Goal: Complete application form

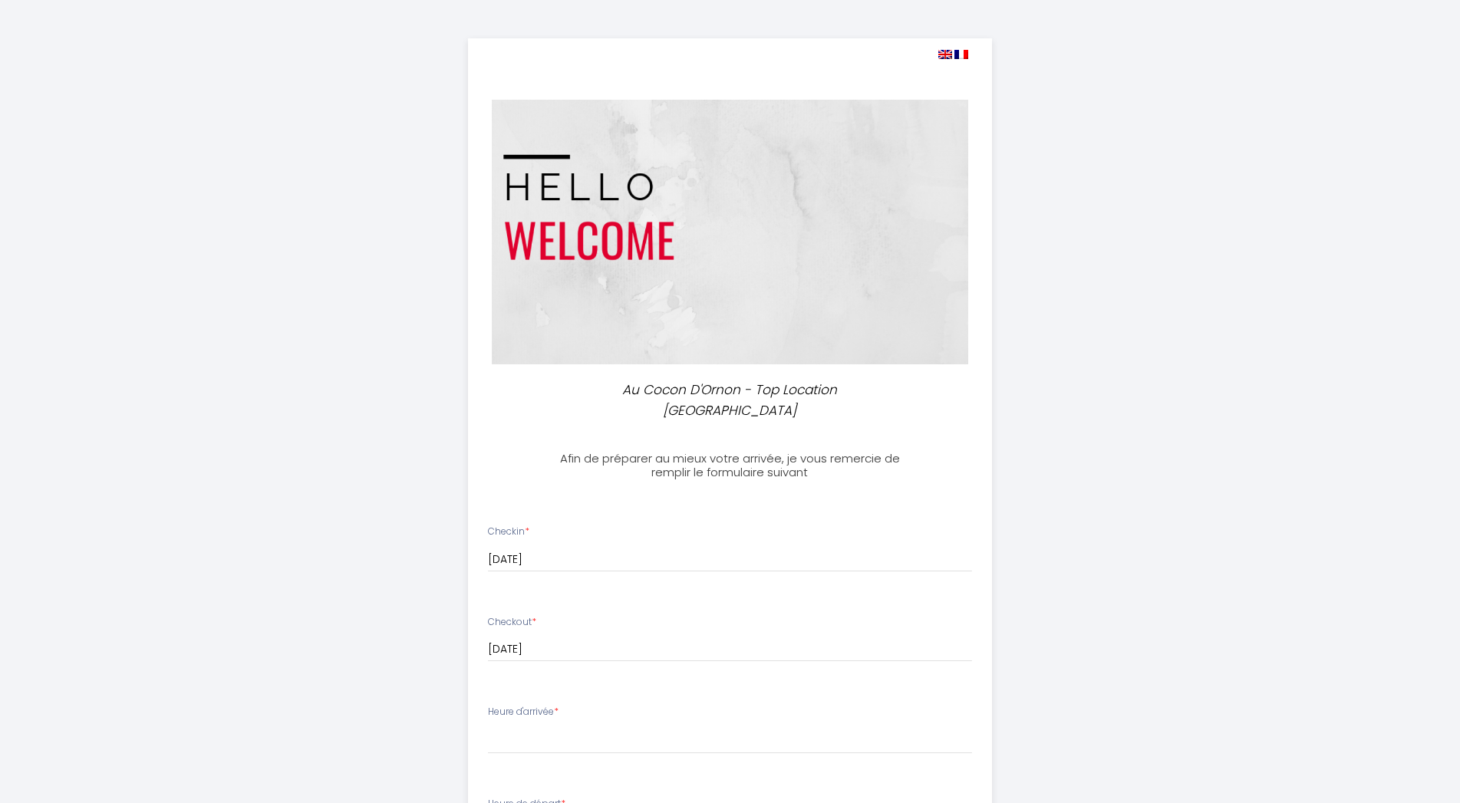
select select
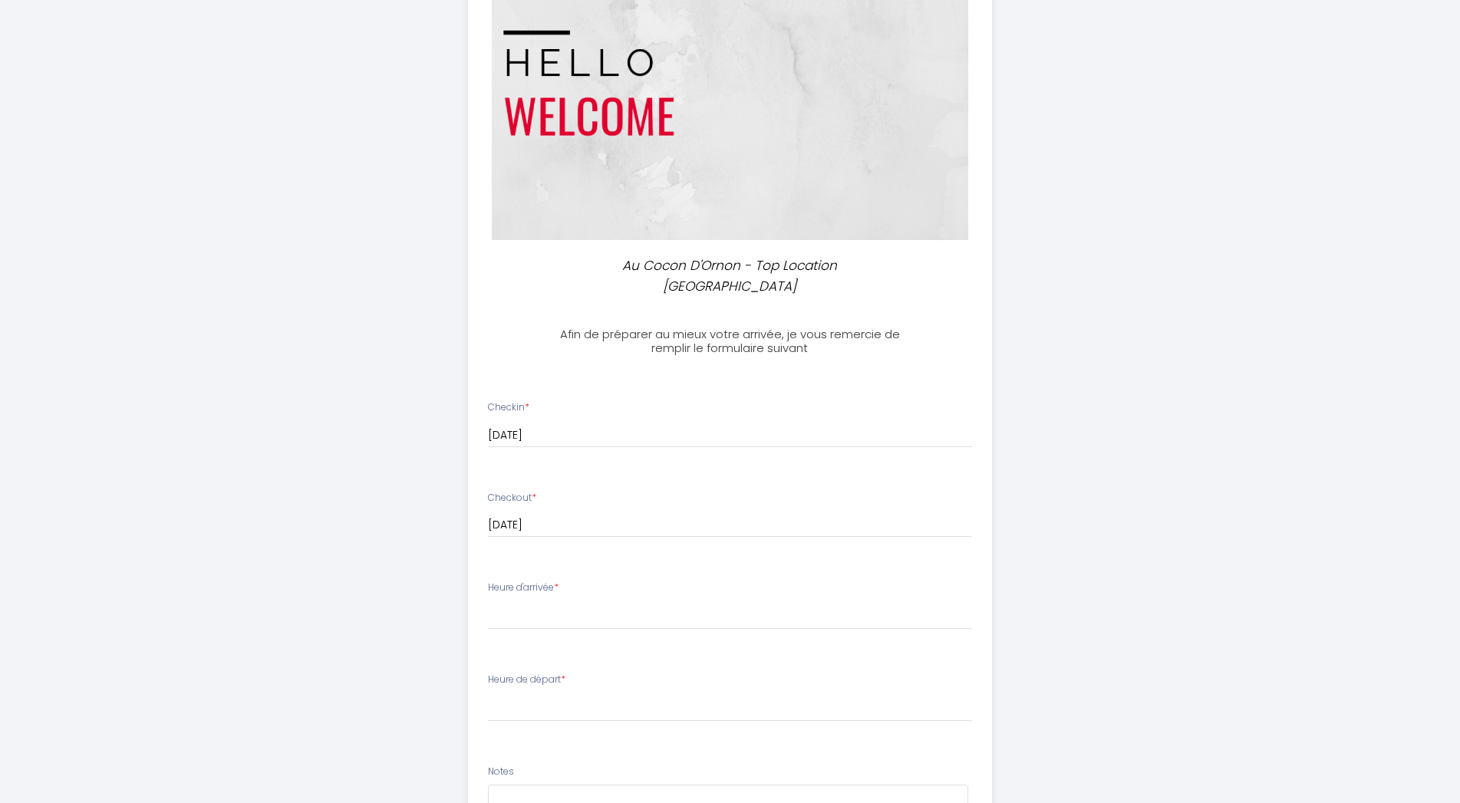
scroll to position [235, 0]
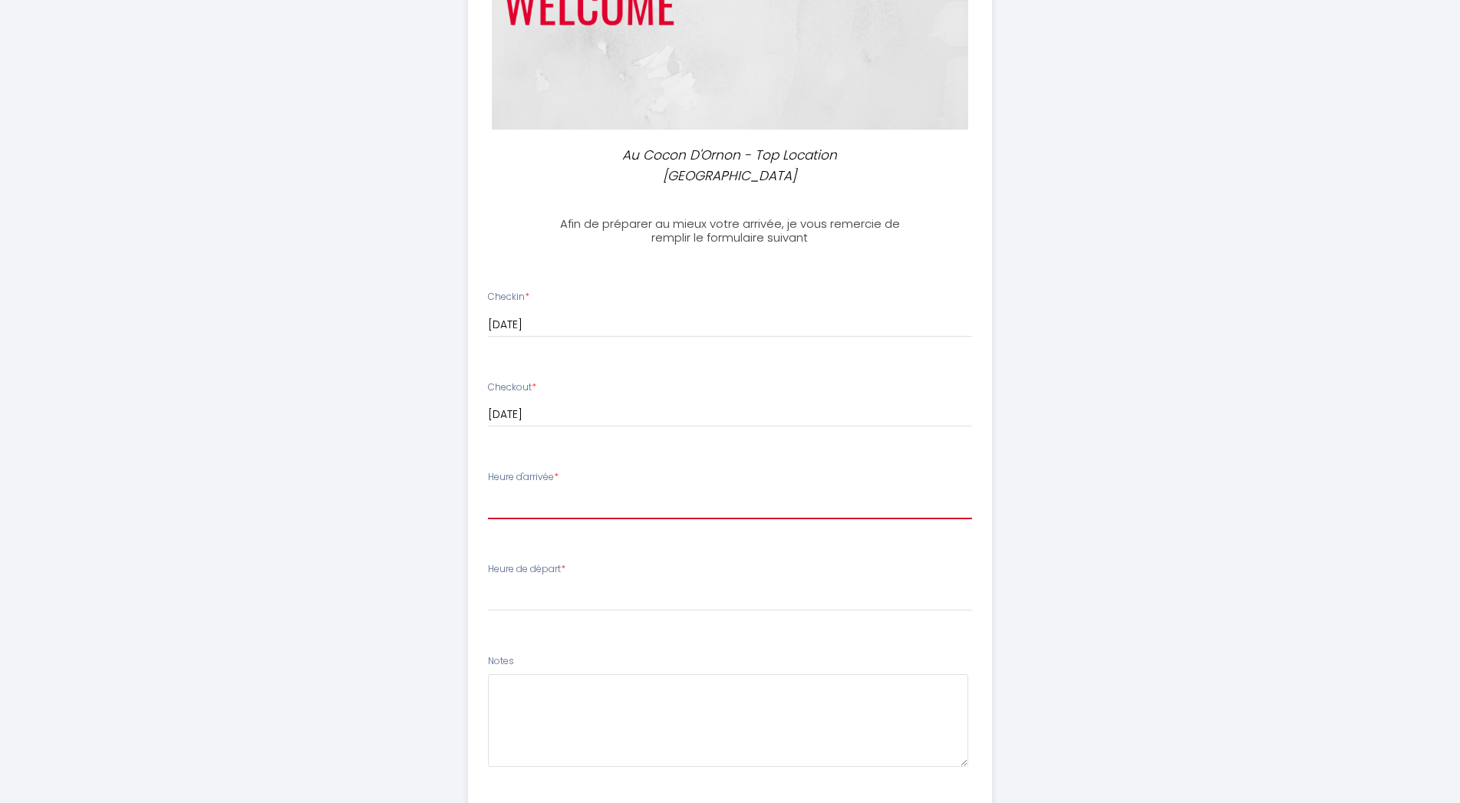
click at [488, 490] on select "17:00 17:30 18:00 18:30 19:00 19:30 20:00 20:30 21:00 21:30 22:00 22:30 23:00" at bounding box center [730, 504] width 484 height 29
click option "19:30" at bounding box center [0, 0] width 0 height 0
click at [488, 490] on select "17:00 17:30 18:00 18:30 19:00 19:30 20:00 20:30 21:00 21:30 22:00 22:30 23:00" at bounding box center [730, 504] width 484 height 29
click option "20:00" at bounding box center [0, 0] width 0 height 0
click at [488, 490] on select "17:00 17:30 18:00 18:30 19:00 19:30 20:00 20:30 21:00 21:30 22:00 22:30 23:00" at bounding box center [730, 504] width 484 height 29
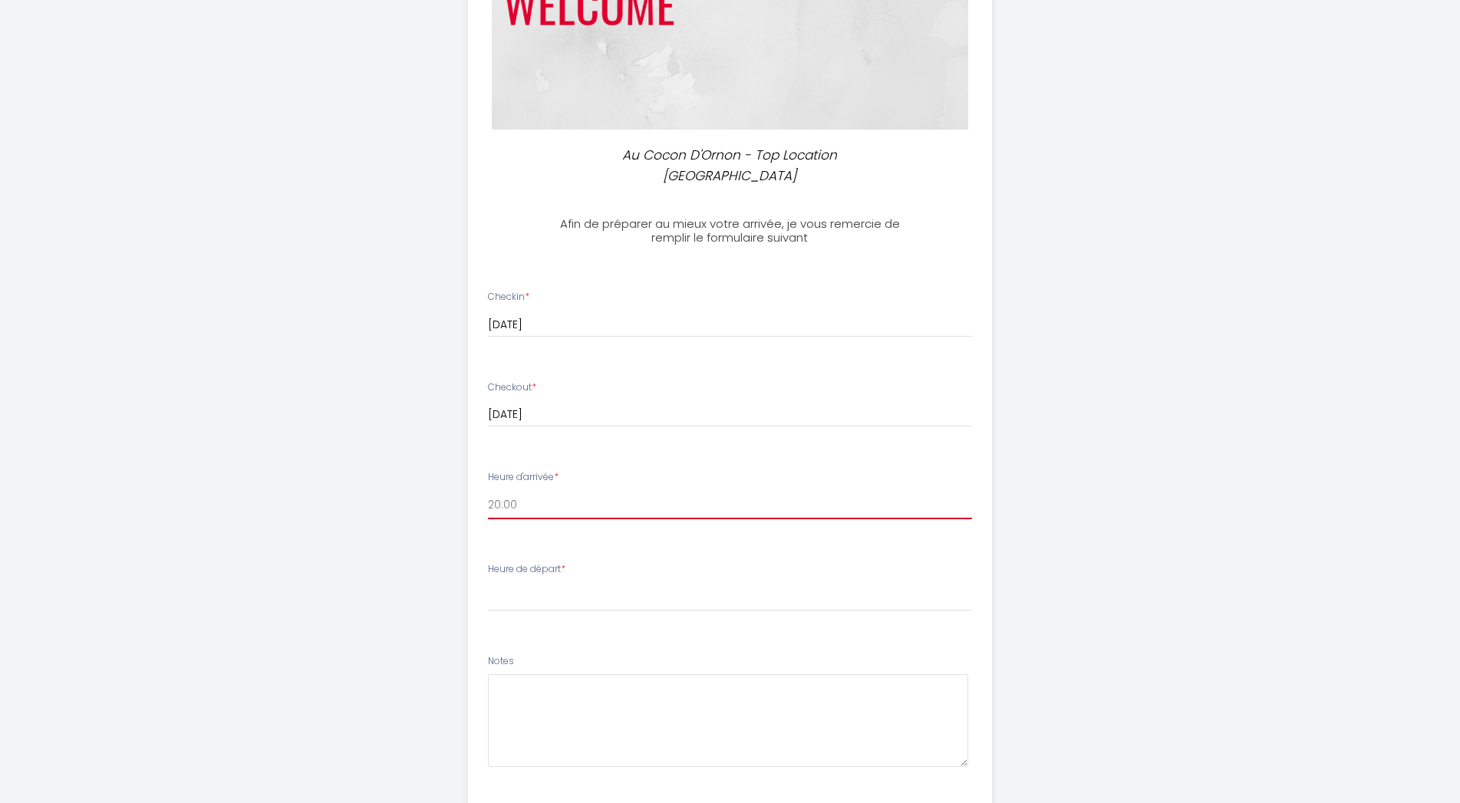
select select "19:30"
click option "19:30" at bounding box center [0, 0] width 0 height 0
click at [488, 582] on select "00:00 00:30 01:00 01:30 02:00 02:30 03:00 03:30 04:00 04:30 05:00 05:30 06:00 0…" at bounding box center [730, 596] width 484 height 29
click option "07:30" at bounding box center [0, 0] width 0 height 0
click at [488, 582] on select "00:00 00:30 01:00 01:30 02:00 02:30 03:00 03:30 04:00 04:30 05:00 05:30 06:00 0…" at bounding box center [730, 596] width 484 height 29
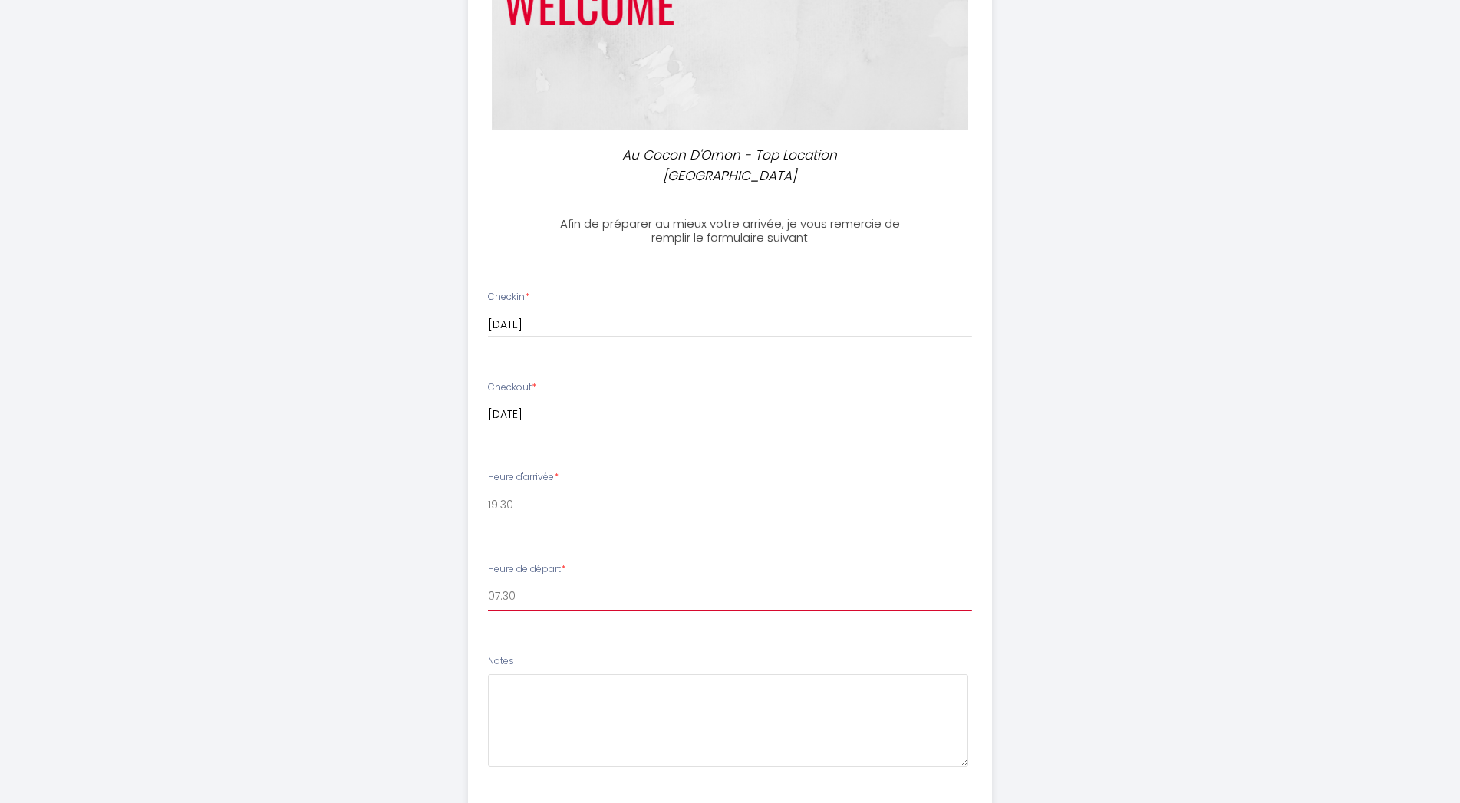
select select "08:00"
click option "08:00" at bounding box center [0, 0] width 0 height 0
click at [514, 674] on textarea at bounding box center [728, 720] width 480 height 93
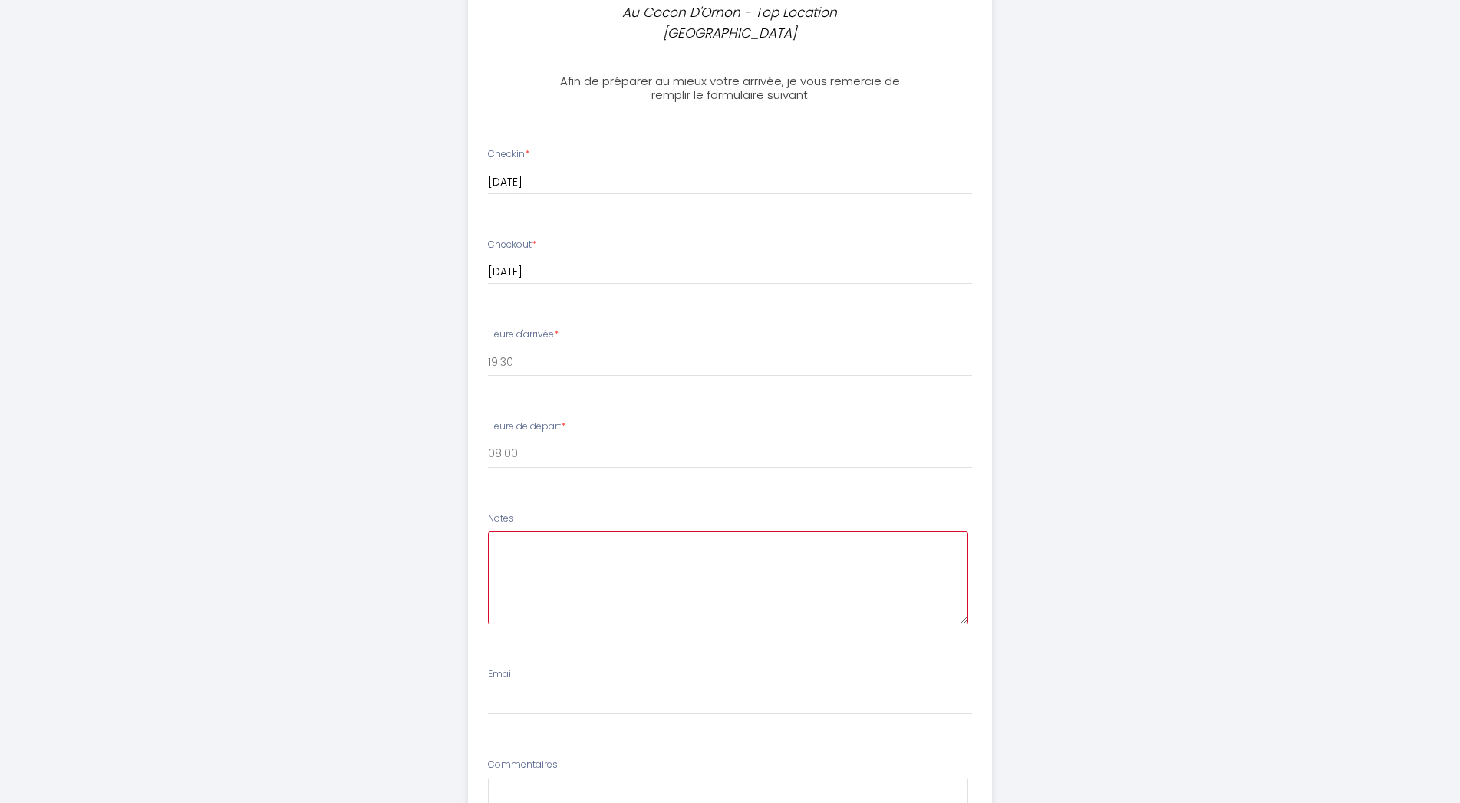
scroll to position [391, 0]
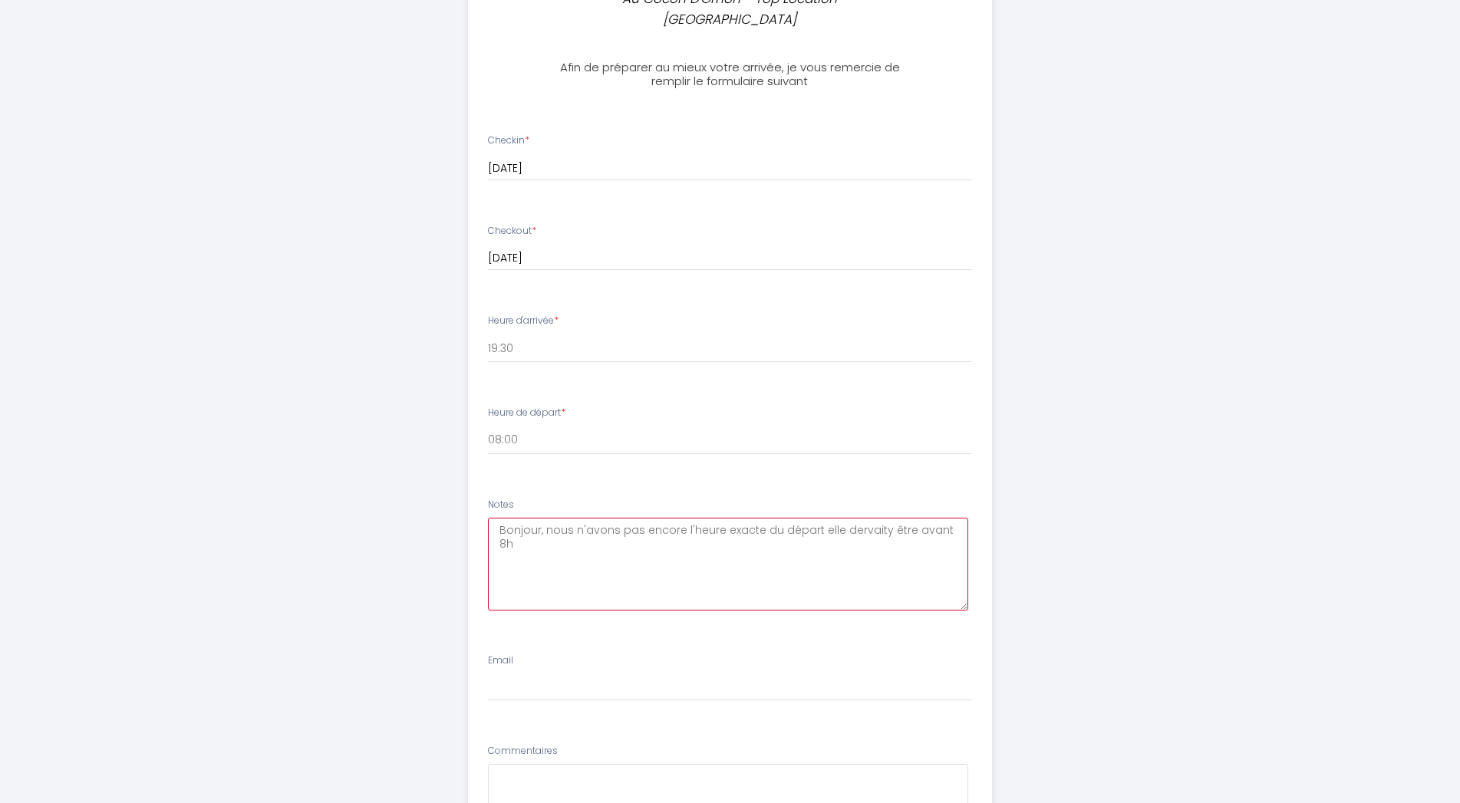
click at [873, 518] on textarea "Bonjour, nous n'avons pas encore l'heure exacte du départ elle dervaity être av…" at bounding box center [728, 564] width 480 height 93
click at [877, 518] on textarea "Bonjour, nous n'avons pas encore l'heure exacte du départ elle dervaity être av…" at bounding box center [728, 564] width 480 height 93
click at [874, 518] on textarea "Bonjour, nous n'avons pas encore l'heure exacte du départ elle dervaity être av…" at bounding box center [728, 564] width 480 height 93
click at [853, 518] on textarea "Bonjour, nous n'avons pas encore l'heure exacte du départ elle dervait y être a…" at bounding box center [728, 564] width 480 height 93
click at [952, 518] on textarea "Bonjour, nous n'avons pas encore l'heure exacte du départ elle devrait y être a…" at bounding box center [728, 564] width 480 height 93
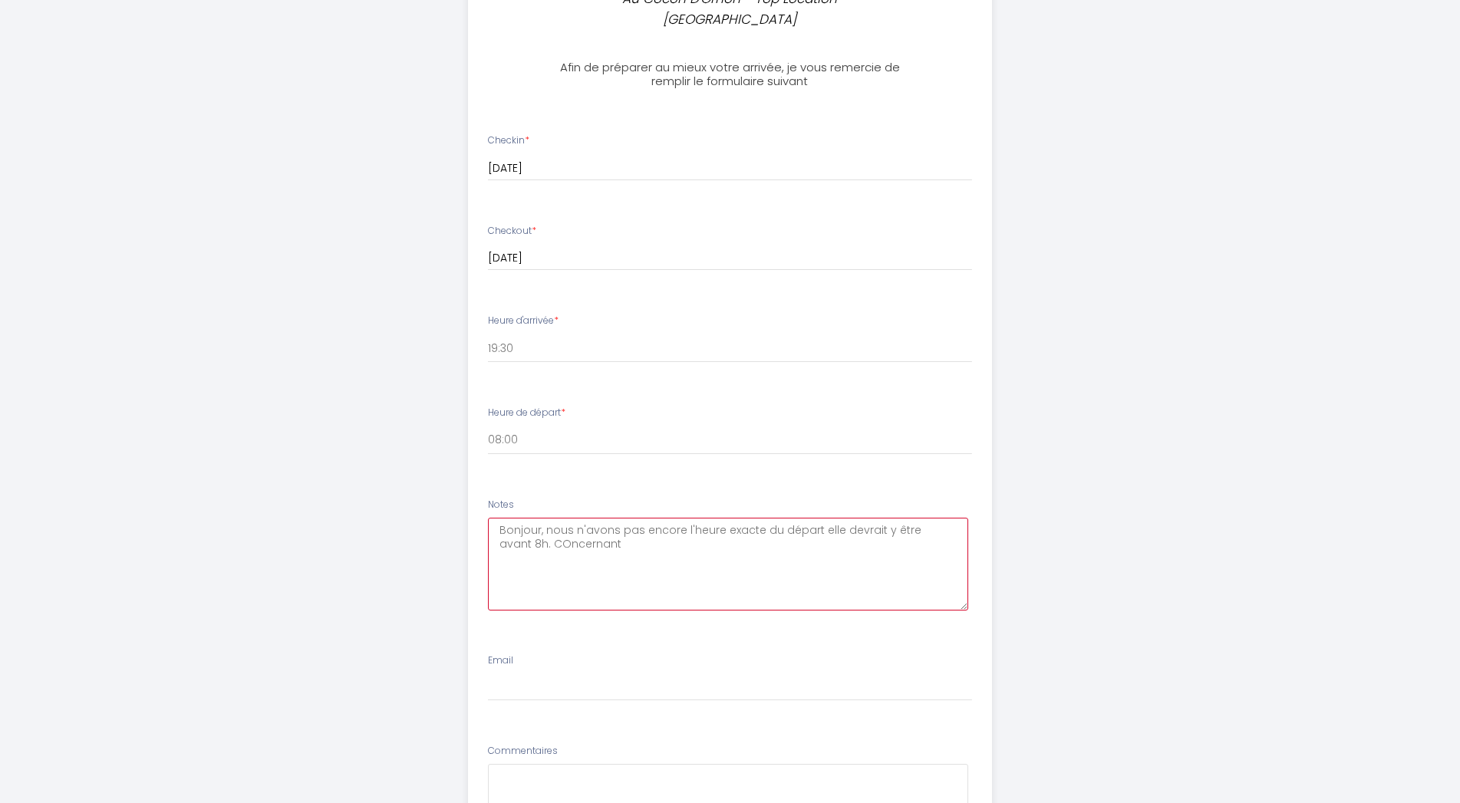
click at [677, 518] on textarea "Bonjour, nous n'avons pas encore l'heure exacte du départ elle devrait y être a…" at bounding box center [728, 564] width 480 height 93
click at [625, 526] on textarea "Bonjour, nous n'avons pas encoreles heures d'arrivées et de départ exactes. Nou…" at bounding box center [728, 564] width 480 height 93
drag, startPoint x: 595, startPoint y: 537, endPoint x: 579, endPoint y: 540, distance: 17.2
click at [579, 540] on textarea "Bonjour, nous n'avons pas encoreles heures d'arrivées et de départ exactes. Nou…" at bounding box center [728, 564] width 480 height 93
drag, startPoint x: 620, startPoint y: 522, endPoint x: 636, endPoint y: 534, distance: 20.3
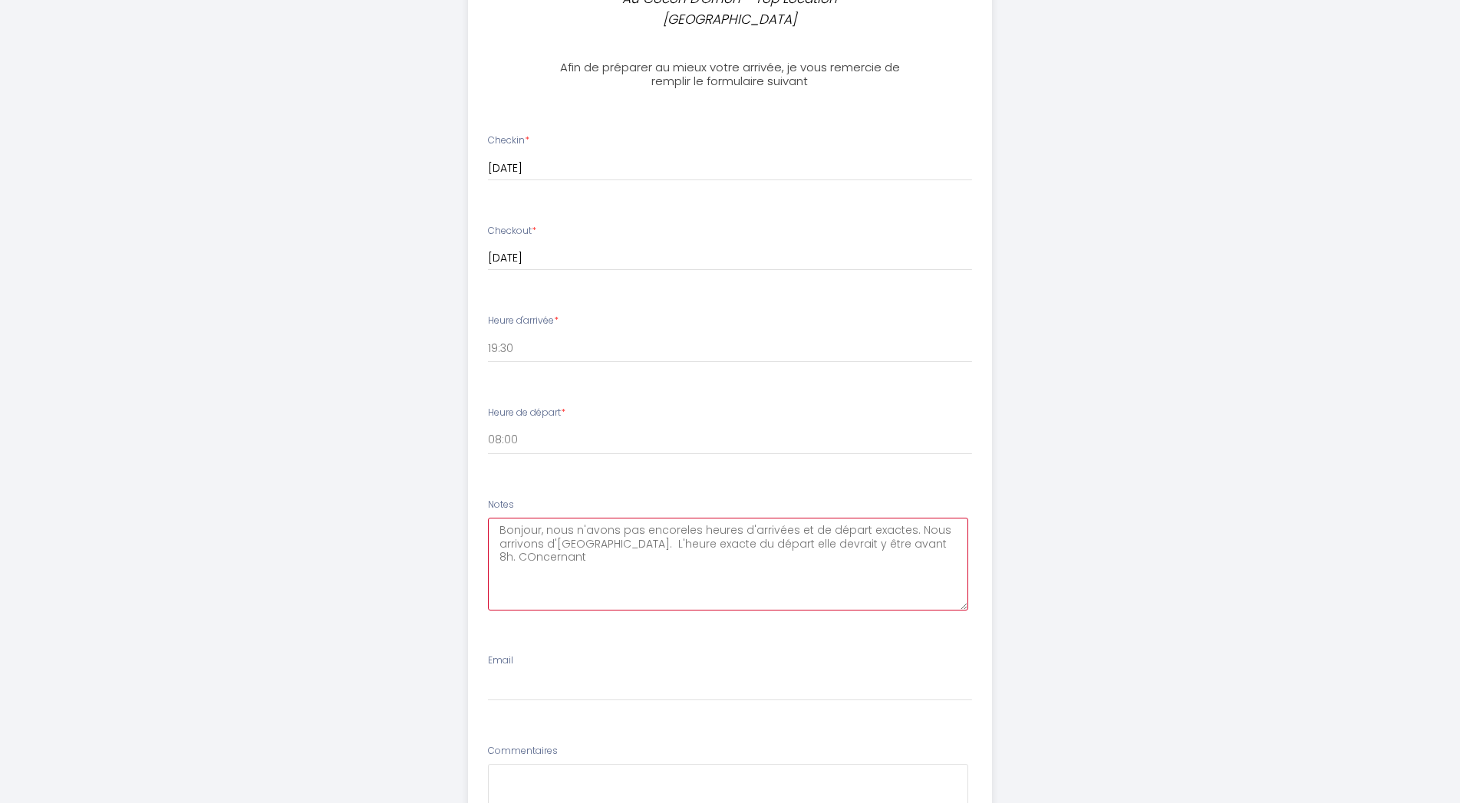
click at [636, 534] on textarea "Bonjour, nous n'avons pas encoreles heures d'arrivées et de départ exactes. Nou…" at bounding box center [728, 564] width 480 height 93
click at [675, 518] on textarea "Bonjour, nous n'avons pas encoreles heures d'arrivées et de départ exactes. Nou…" at bounding box center [728, 564] width 480 height 93
click at [672, 525] on textarea "Bonjour, nous n'avons pas encore les heures d'arrivées et de départ exactes. No…" at bounding box center [728, 564] width 480 height 93
type textarea "Bonjour, nous n'avons pas encore les heures d'arrivées et de départ exactes. No…"
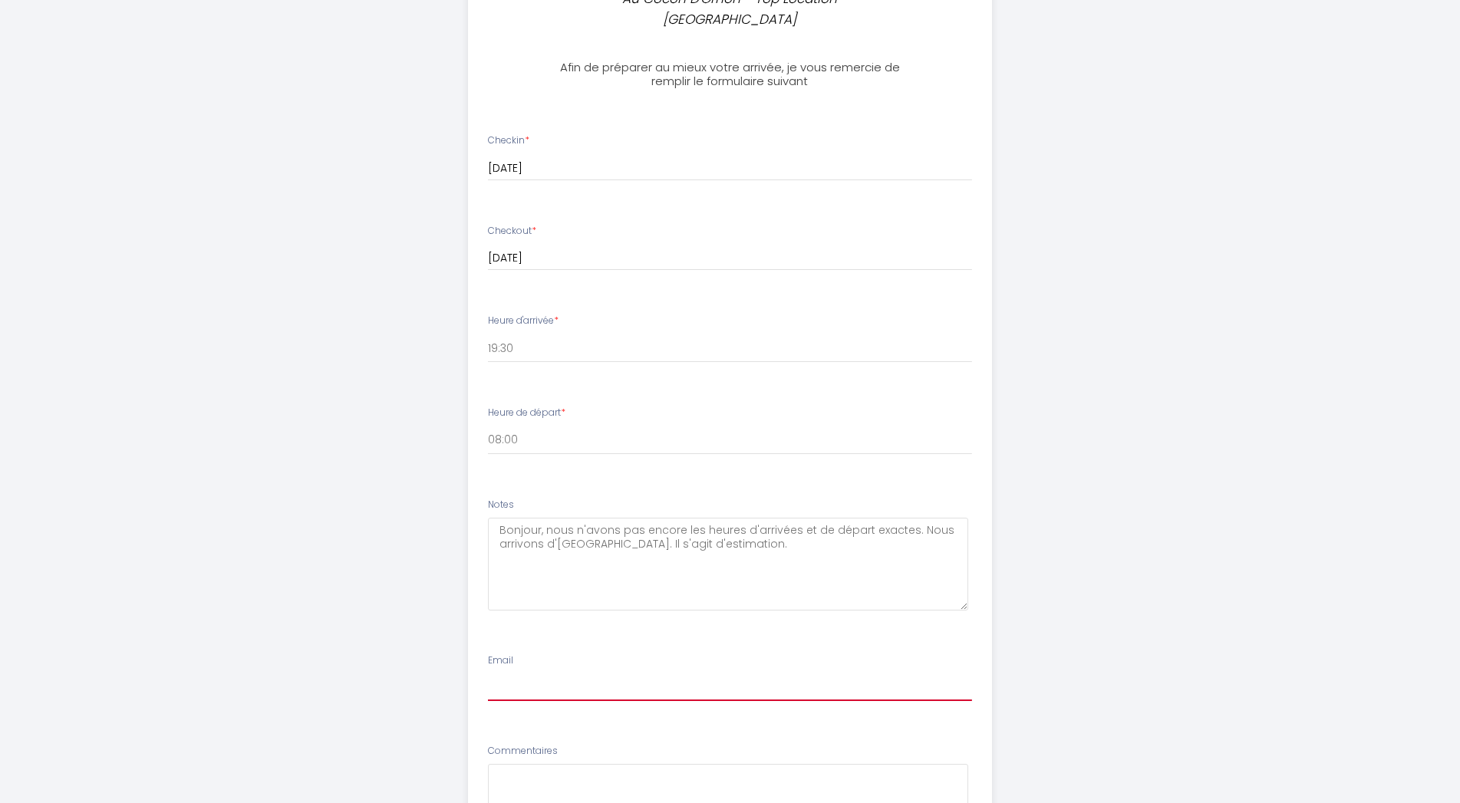
click at [622, 674] on input "Email" at bounding box center [730, 688] width 484 height 28
click at [623, 674] on input "[EMAIL_ADDRESS];com" at bounding box center [730, 688] width 484 height 28
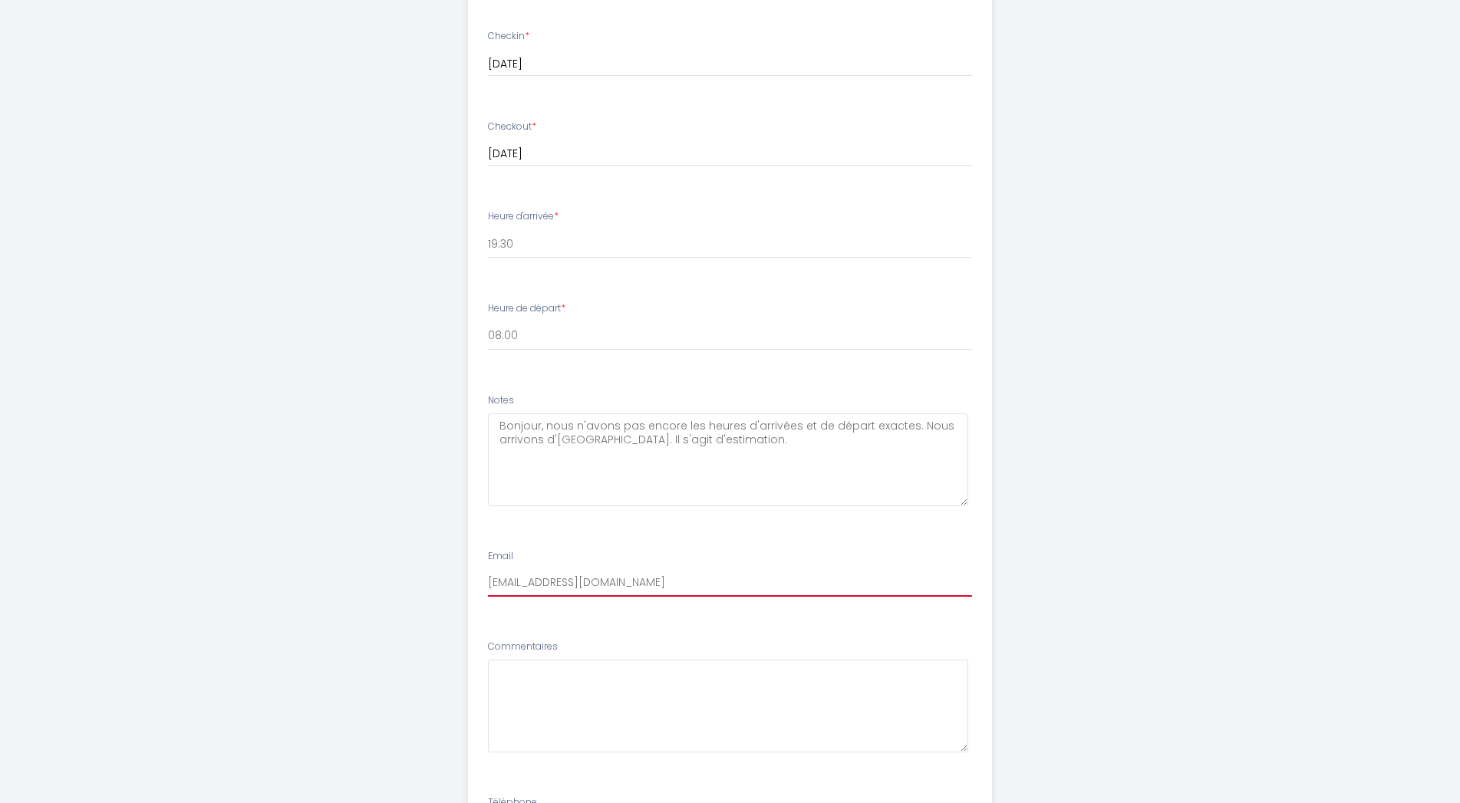
scroll to position [515, 0]
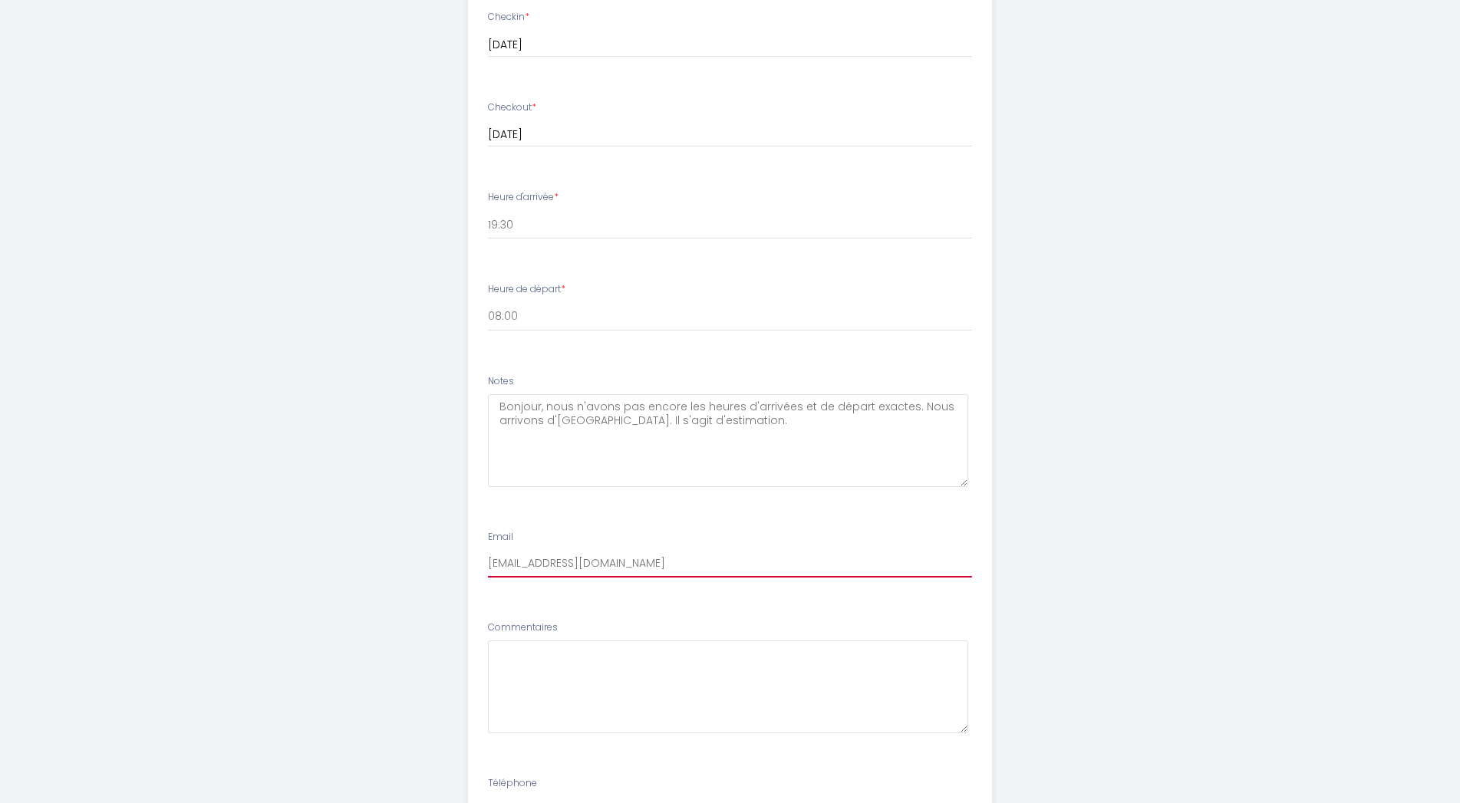
type input "[EMAIL_ADDRESS][DOMAIN_NAME]"
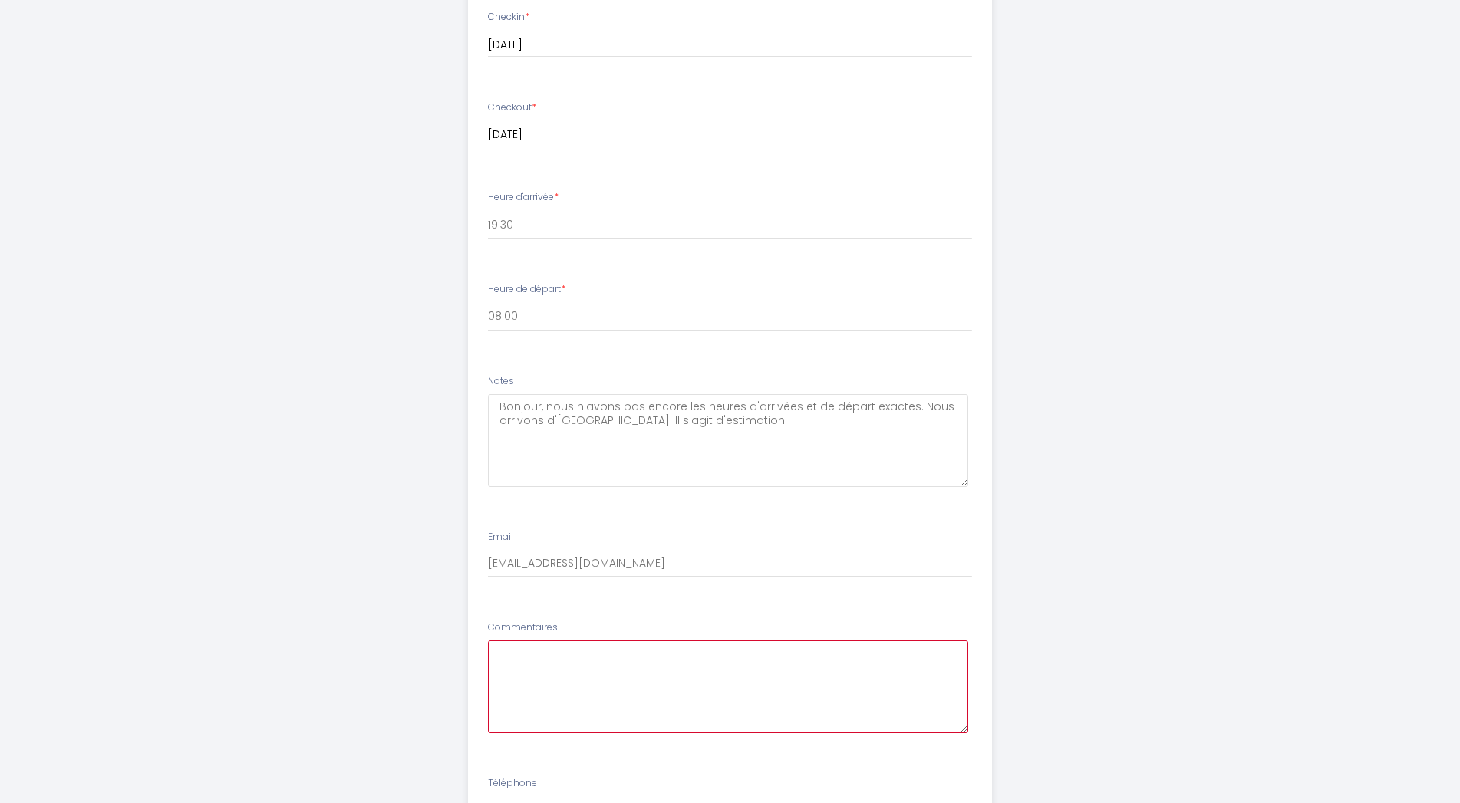
click at [613, 661] on textarea at bounding box center [728, 687] width 480 height 93
drag, startPoint x: 649, startPoint y: 647, endPoint x: 813, endPoint y: 648, distance: 163.4
click at [811, 648] on textarea "vous pouvez aussi joindre ma compagner au" at bounding box center [728, 687] width 480 height 93
click at [744, 645] on textarea "vous pouvez aussi joindre mon amie. [PERSON_NAME]" at bounding box center [728, 687] width 480 height 93
click at [833, 645] on textarea "vous pouvez aussi joindre mon amie. [PERSON_NAME]" at bounding box center [728, 687] width 480 height 93
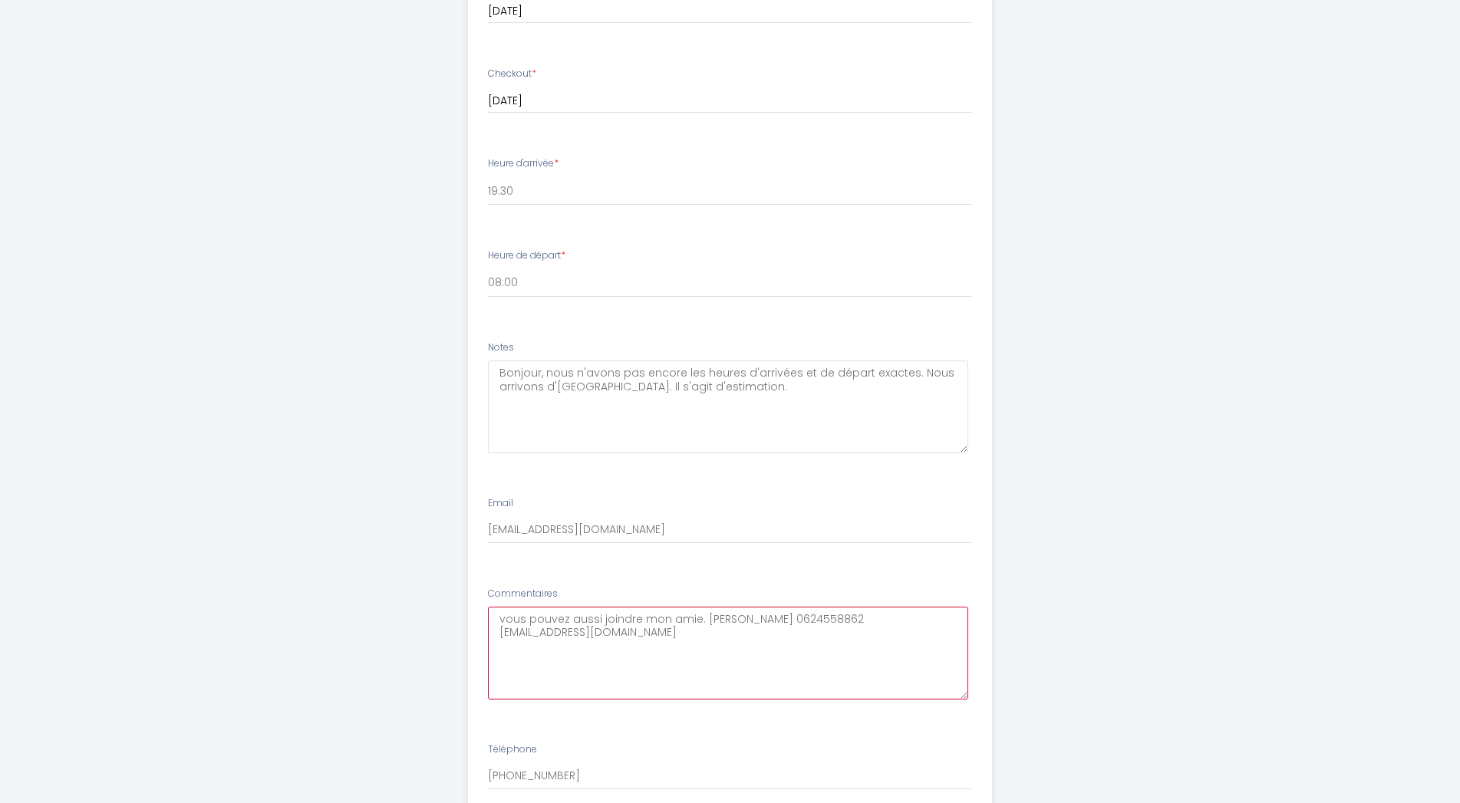
scroll to position [671, 0]
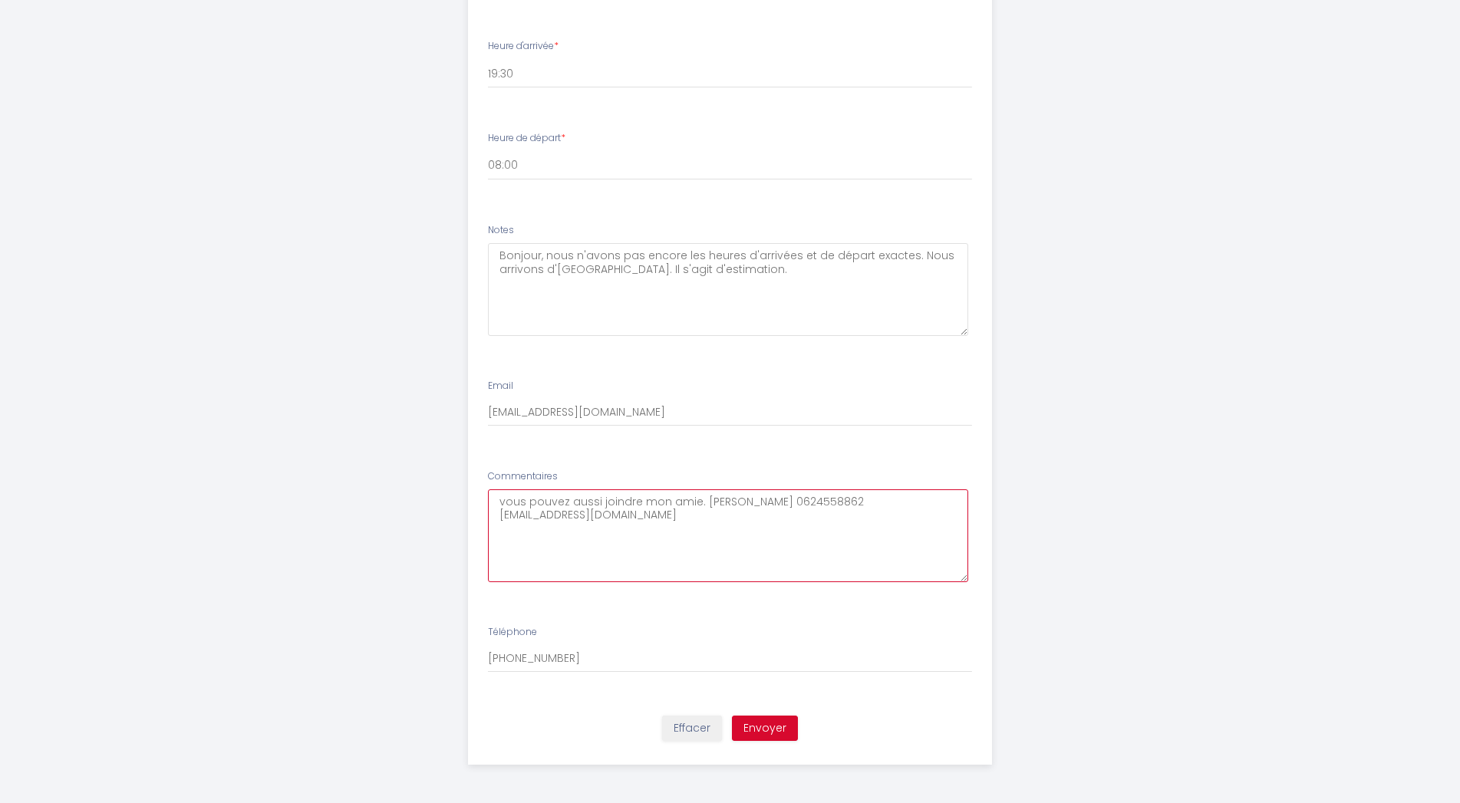
type textarea "vous pouvez aussi joindre mon amie. [PERSON_NAME] 0624558862 [EMAIL_ADDRESS][DO…"
click at [772, 722] on button "Envoyer" at bounding box center [765, 729] width 66 height 26
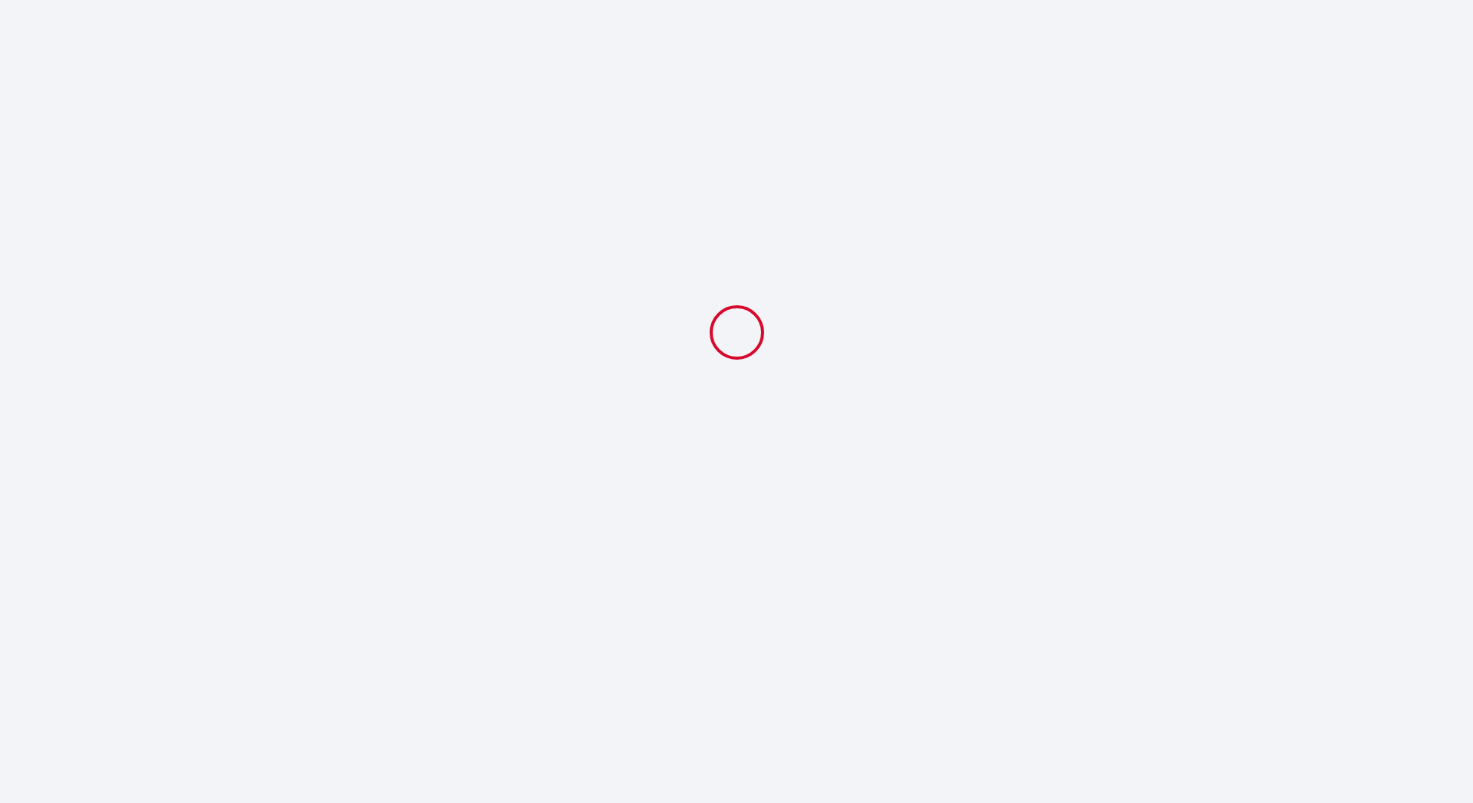
select select "19:30"
select select "08:00"
